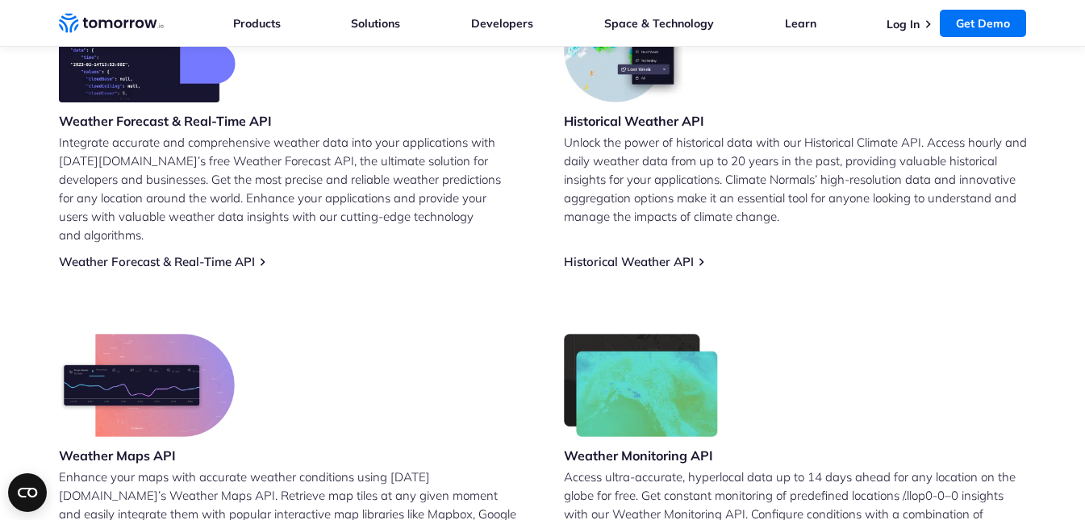
scroll to position [740, 0]
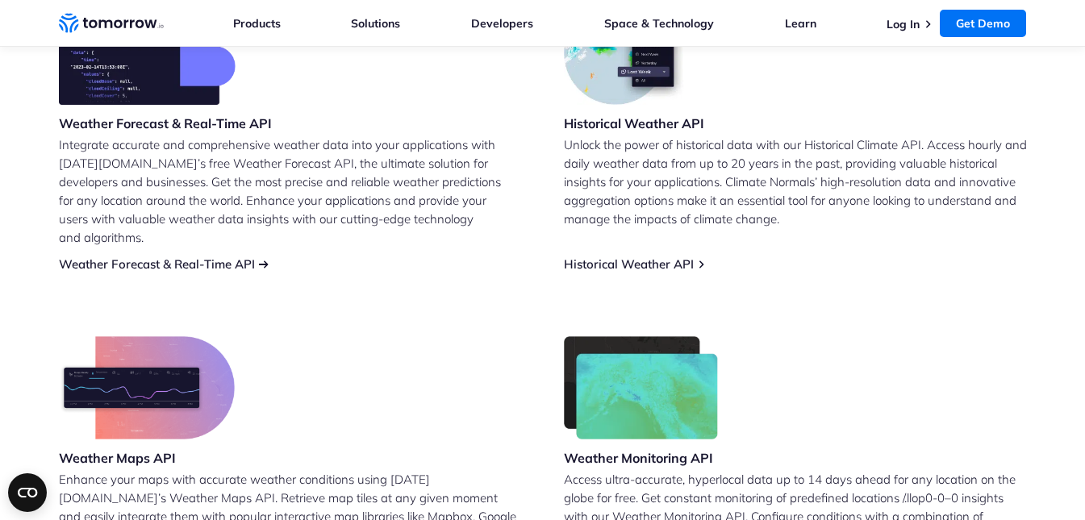
click at [215, 256] on link "Weather Forecast & Real-Time API" at bounding box center [157, 263] width 196 height 15
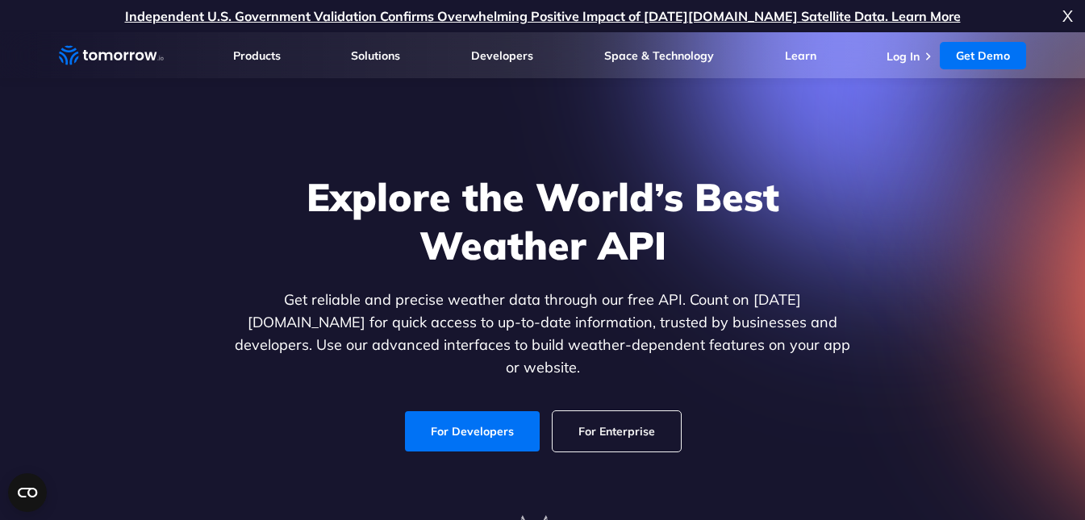
click at [473, 416] on link "For Developers" at bounding box center [472, 431] width 135 height 40
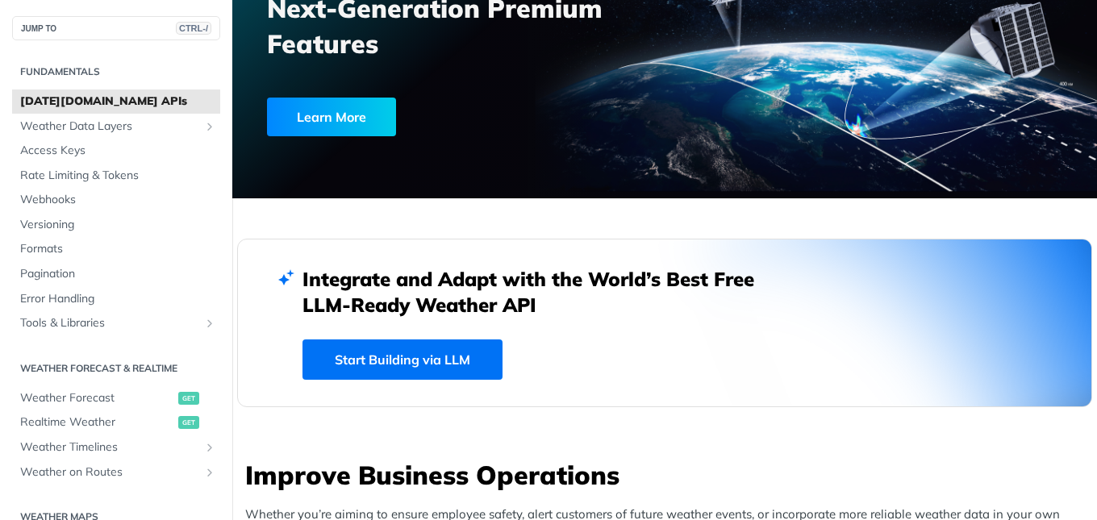
scroll to position [242, 0]
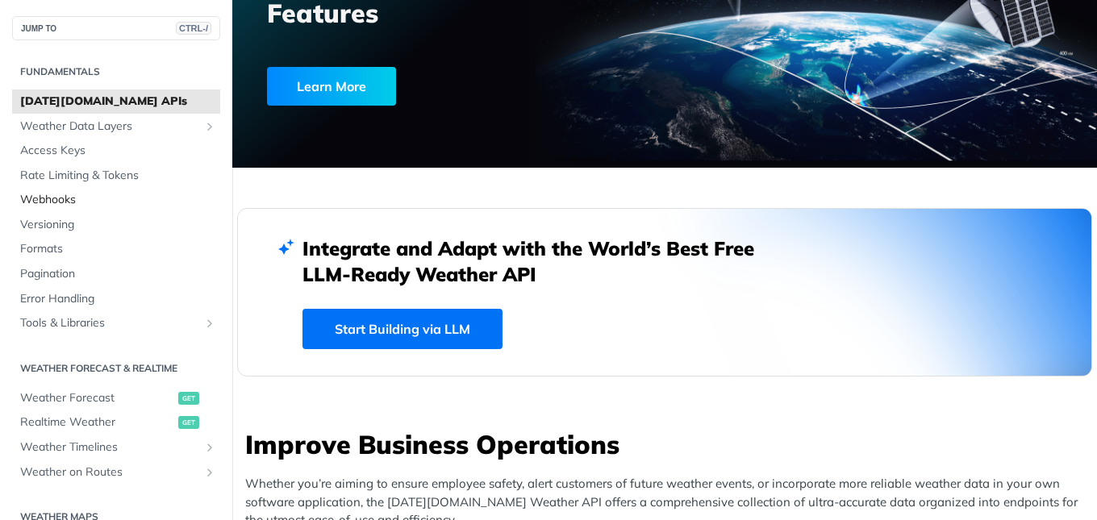
click at [57, 197] on span "Webhooks" at bounding box center [118, 200] width 196 height 16
